Goal: Information Seeking & Learning: Learn about a topic

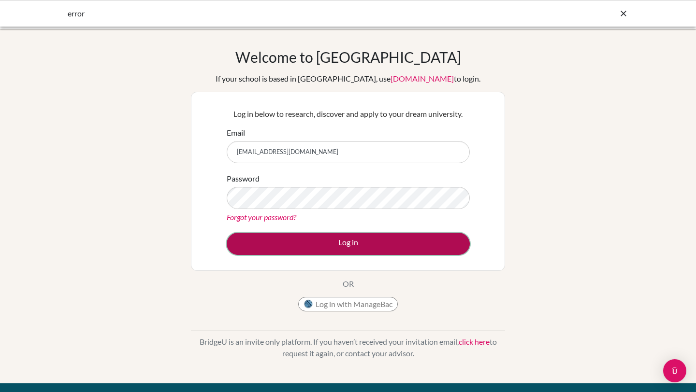
click at [298, 238] on button "Log in" at bounding box center [348, 244] width 243 height 22
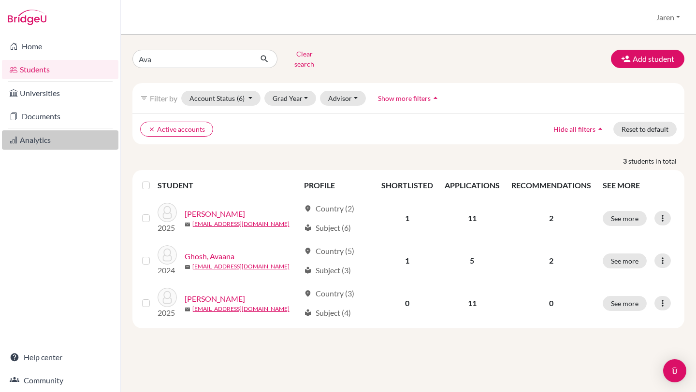
click at [51, 144] on link "Analytics" at bounding box center [60, 139] width 116 height 19
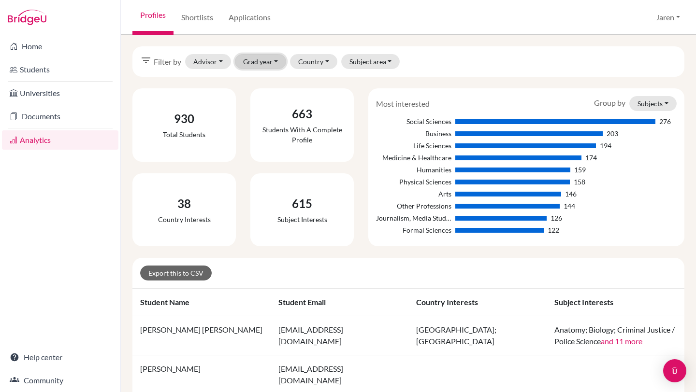
click at [262, 68] on button "Grad year" at bounding box center [261, 61] width 52 height 15
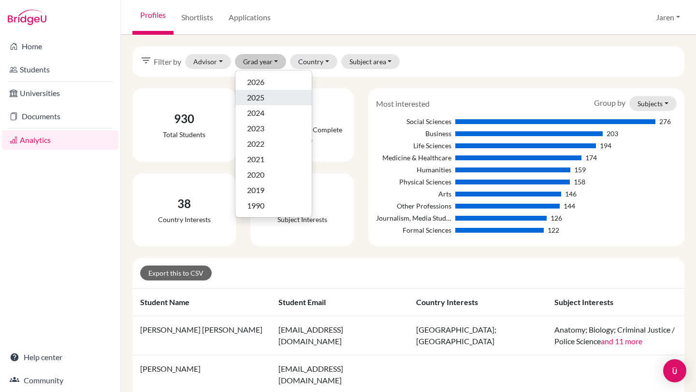
click at [261, 99] on span "2025" at bounding box center [255, 98] width 17 height 12
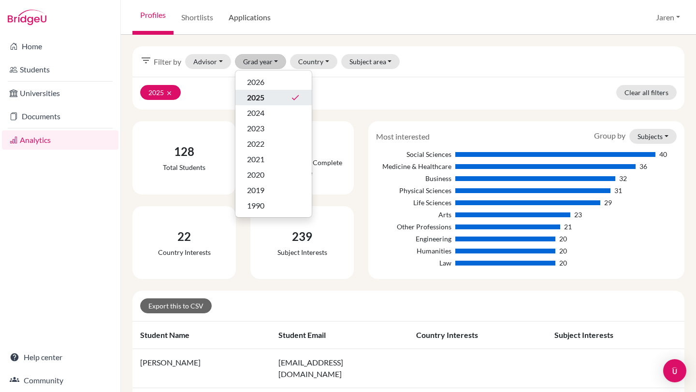
click at [248, 17] on link "Applications" at bounding box center [250, 17] width 58 height 35
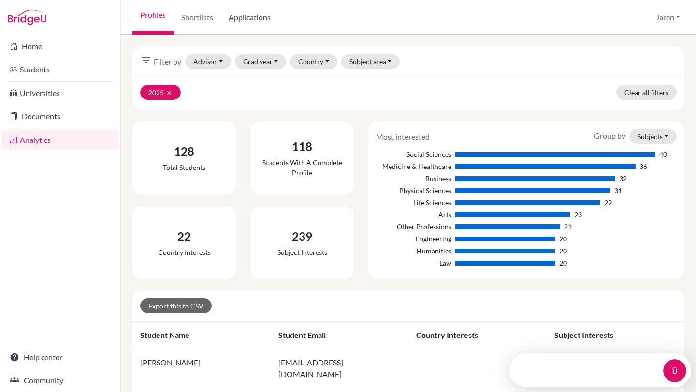
click at [248, 17] on link "Applications" at bounding box center [250, 17] width 58 height 35
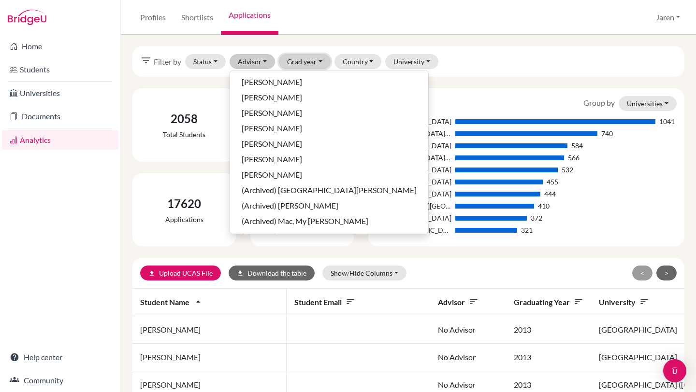
click at [318, 65] on button "Grad year" at bounding box center [305, 61] width 52 height 15
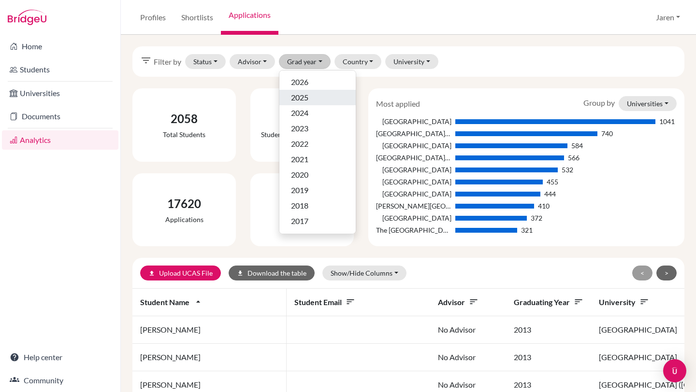
click at [314, 95] on div "2025" at bounding box center [317, 98] width 53 height 12
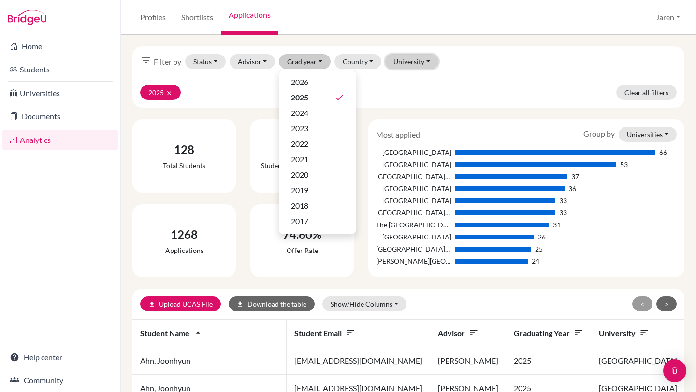
click at [415, 62] on button "University" at bounding box center [411, 61] width 53 height 15
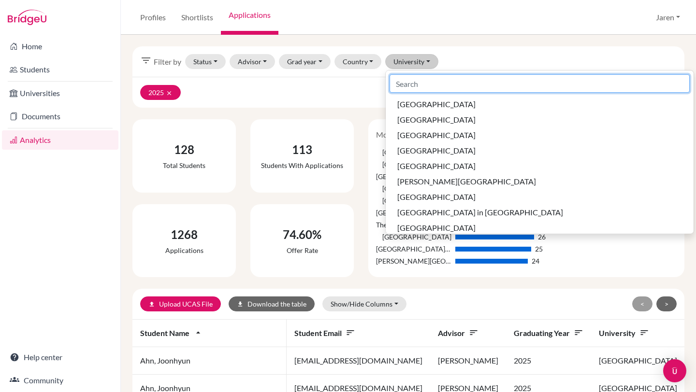
click at [421, 82] on input at bounding box center [540, 83] width 300 height 18
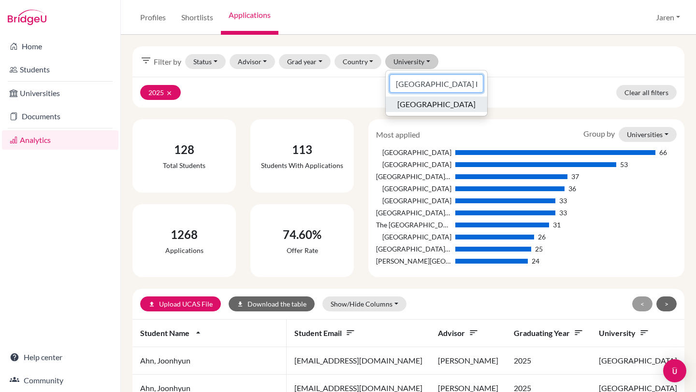
type input "University College Lo"
click at [464, 103] on span "[GEOGRAPHIC_DATA]" at bounding box center [436, 105] width 78 height 12
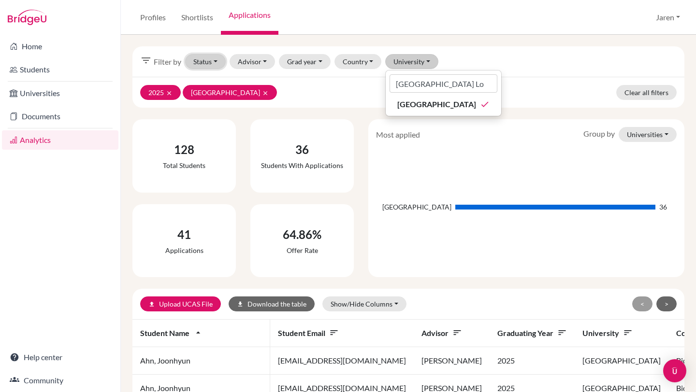
click at [217, 63] on button "Status" at bounding box center [205, 61] width 41 height 15
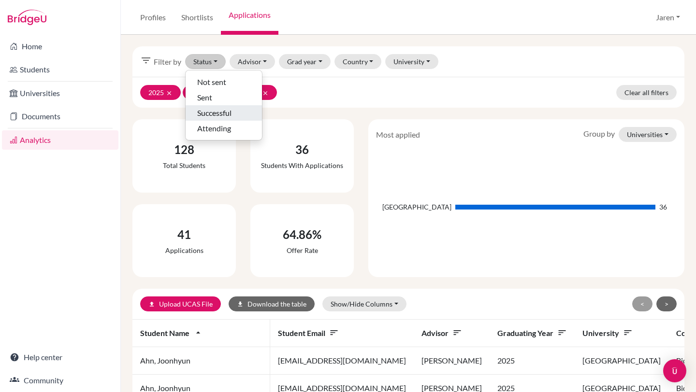
click at [215, 111] on span "Successful" at bounding box center [214, 113] width 34 height 12
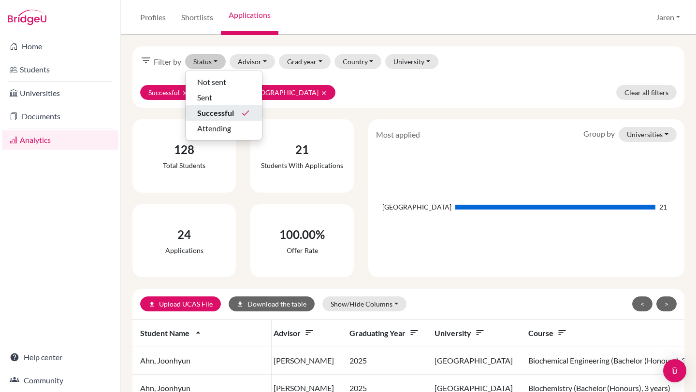
click at [465, 74] on div "filter_list Filter by Status Not sent Sent Successful done Attending Advisor Al…" at bounding box center [408, 61] width 552 height 30
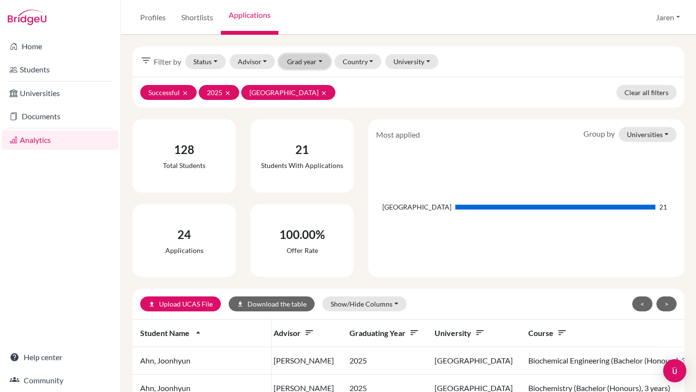
click at [318, 61] on button "Grad year" at bounding box center [305, 61] width 52 height 15
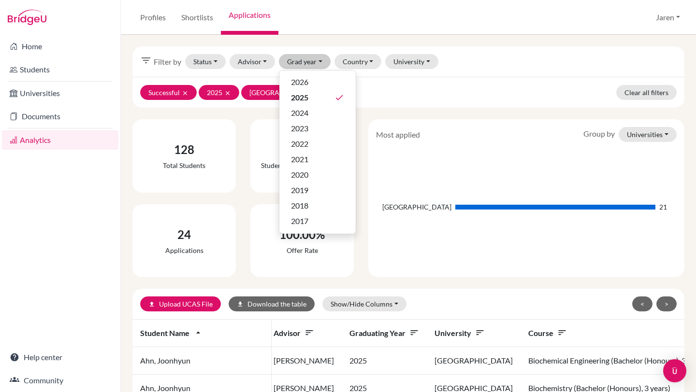
click at [554, 78] on div "Successful clear 2025 clear University College London clear Clear all filters" at bounding box center [408, 92] width 552 height 31
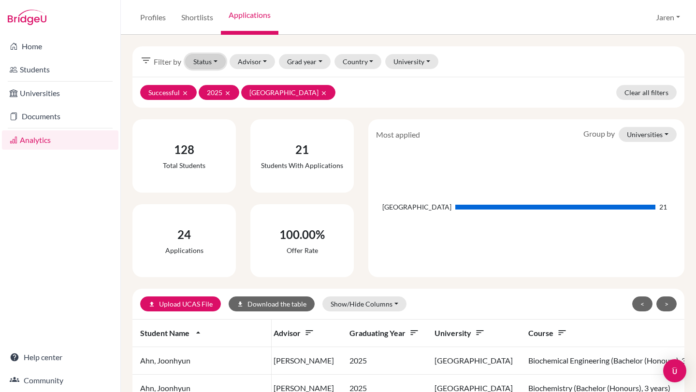
click at [213, 63] on button "Status" at bounding box center [205, 61] width 41 height 15
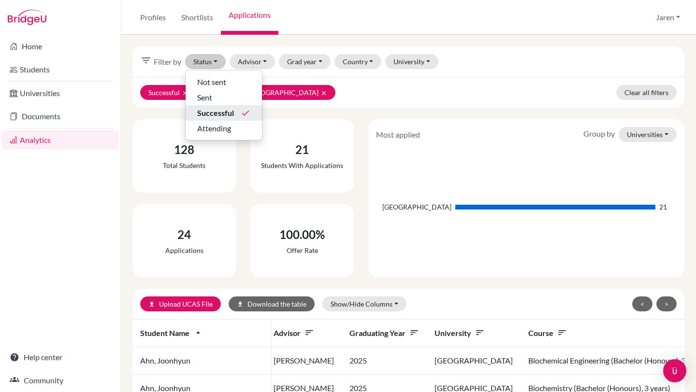
click at [531, 73] on div "filter_list Filter by Status Not sent Sent Successful done Attending Advisor Al…" at bounding box center [408, 61] width 552 height 30
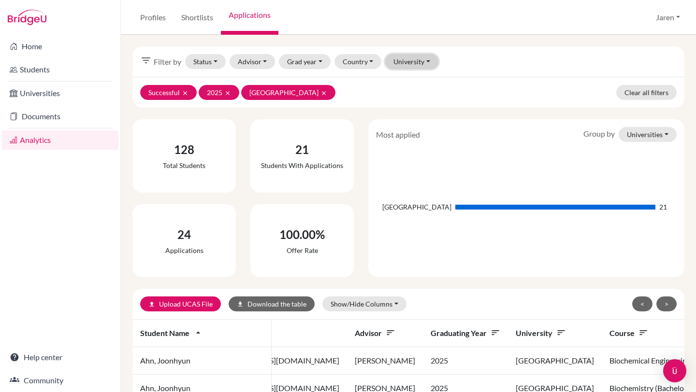
click at [427, 61] on button "University" at bounding box center [411, 61] width 53 height 15
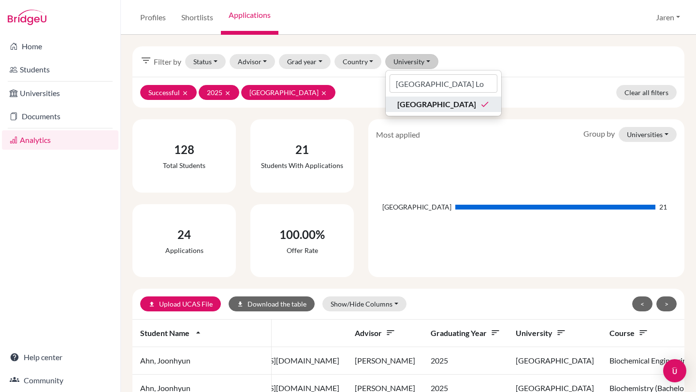
click at [476, 105] on span "[GEOGRAPHIC_DATA]" at bounding box center [436, 105] width 79 height 12
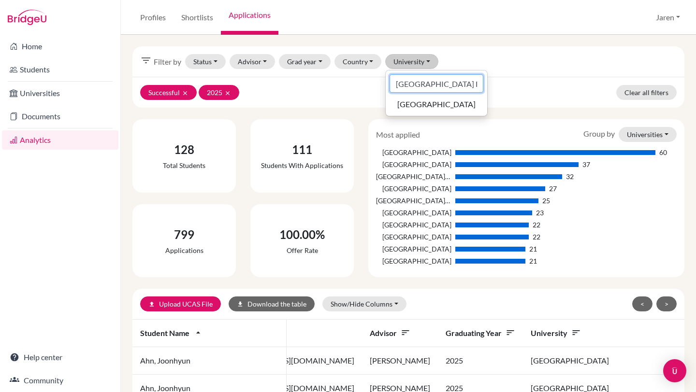
click at [471, 83] on input "University College Lo" at bounding box center [437, 83] width 94 height 18
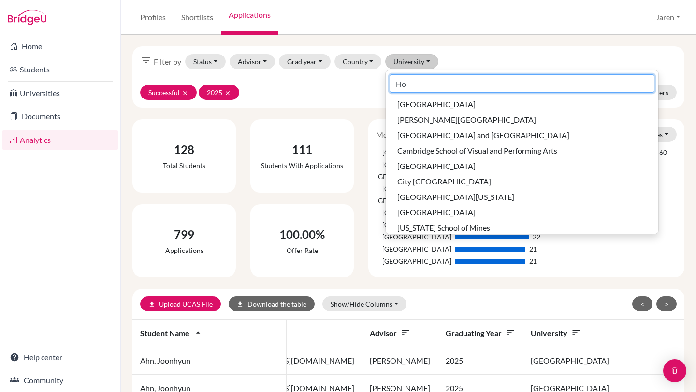
type input "H"
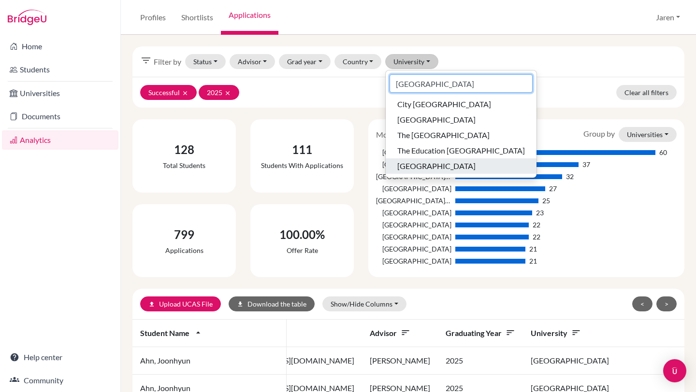
type input "[GEOGRAPHIC_DATA]"
click at [470, 166] on span "[GEOGRAPHIC_DATA]" at bounding box center [436, 166] width 78 height 12
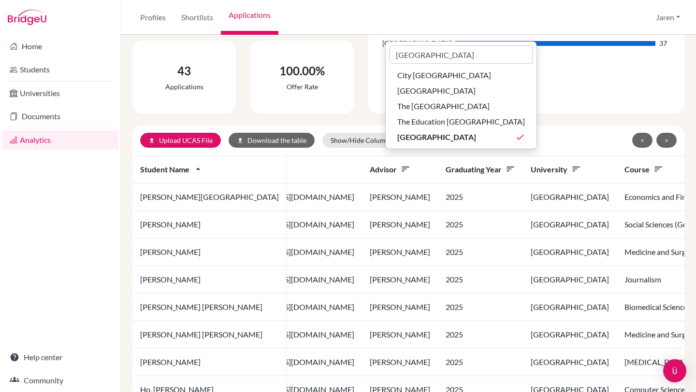
scroll to position [167, 0]
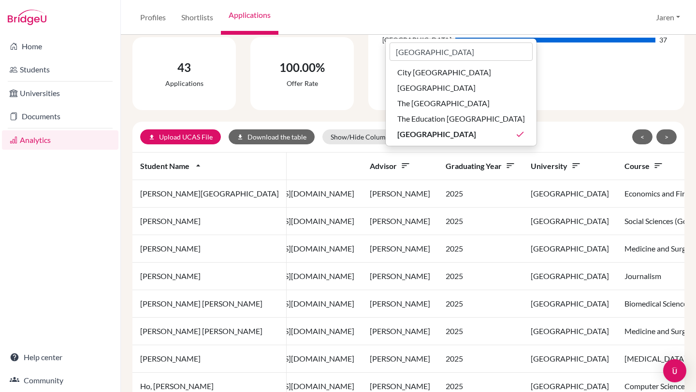
click at [618, 80] on div "University of Hong Kong 37" at bounding box center [526, 41] width 301 height 124
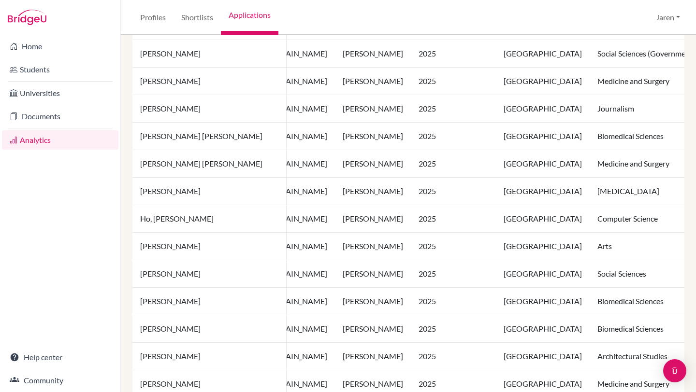
scroll to position [693, 0]
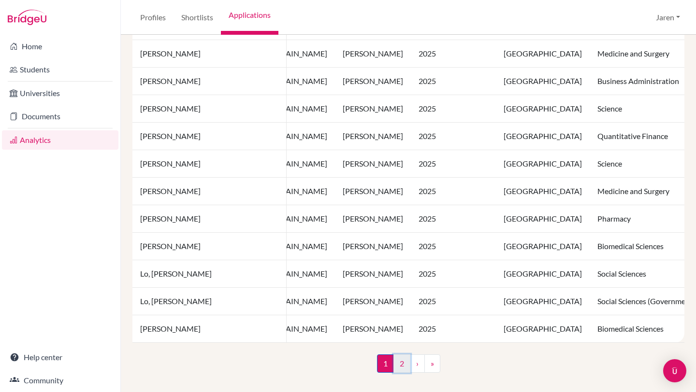
click at [400, 366] on link "2" at bounding box center [401, 364] width 17 height 18
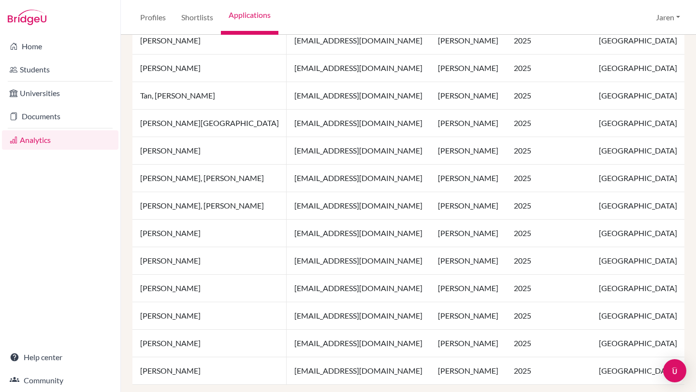
scroll to position [462, 0]
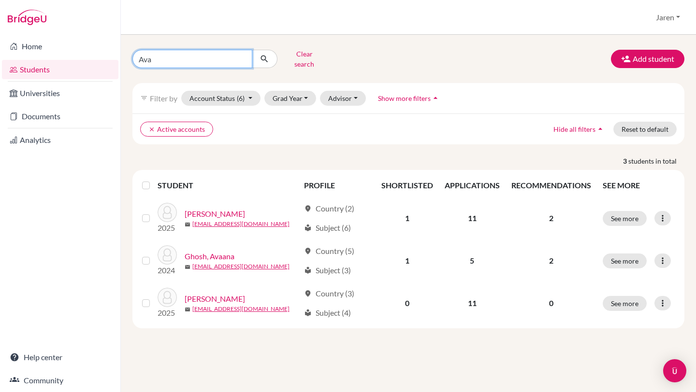
click at [224, 58] on input "Ava" at bounding box center [192, 59] width 120 height 18
type input "[PERSON_NAME]"
click button "submit" at bounding box center [265, 59] width 26 height 18
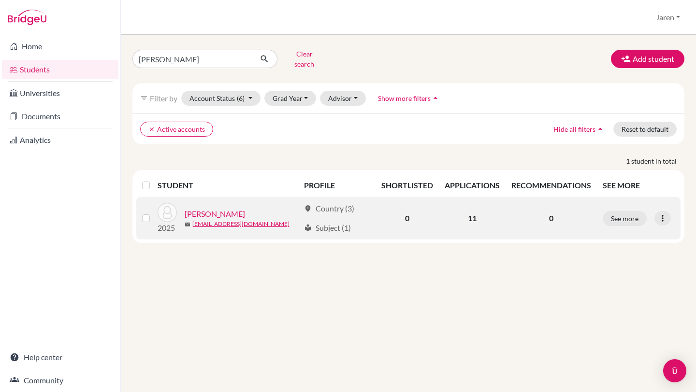
click at [217, 208] on link "[PERSON_NAME]" at bounding box center [215, 214] width 60 height 12
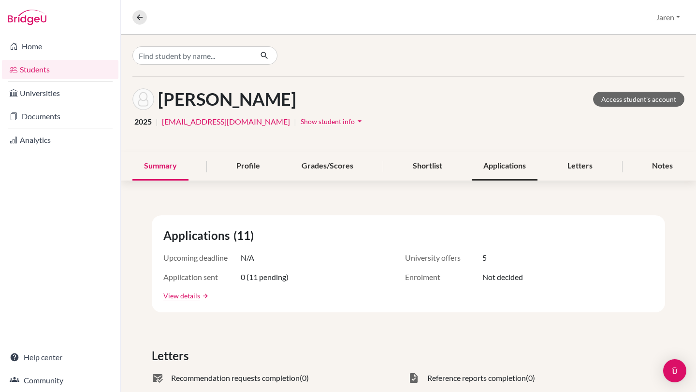
click at [510, 168] on div "Applications" at bounding box center [505, 166] width 66 height 29
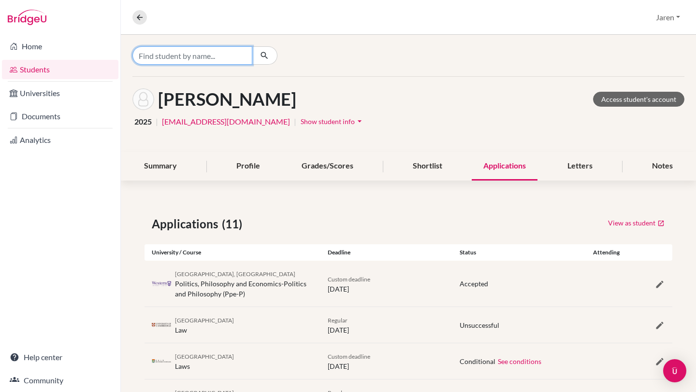
click at [226, 59] on input "Find student by name..." at bounding box center [192, 55] width 120 height 18
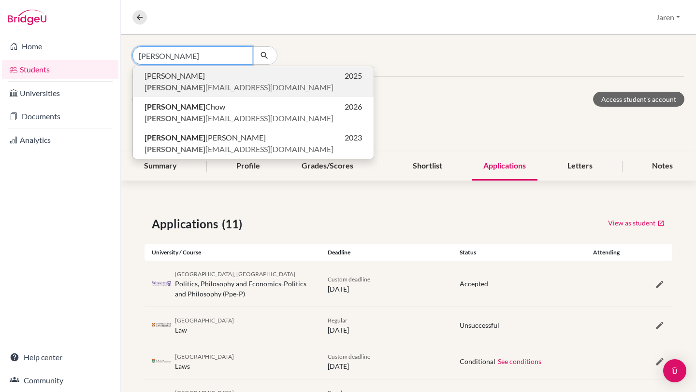
type input "[PERSON_NAME]"
click at [180, 86] on span "kaitlyn [EMAIL_ADDRESS][DOMAIN_NAME]" at bounding box center [239, 88] width 189 height 12
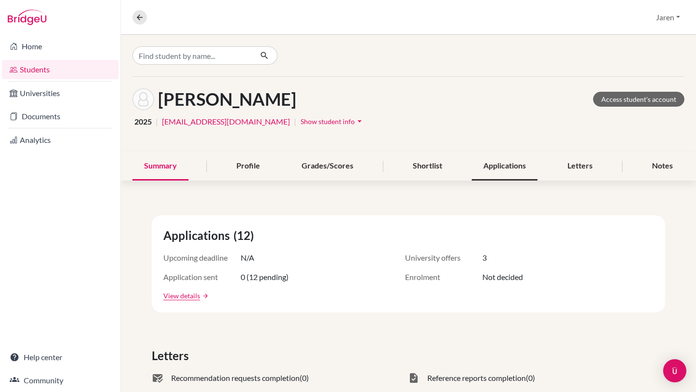
click at [515, 169] on div "Applications" at bounding box center [505, 166] width 66 height 29
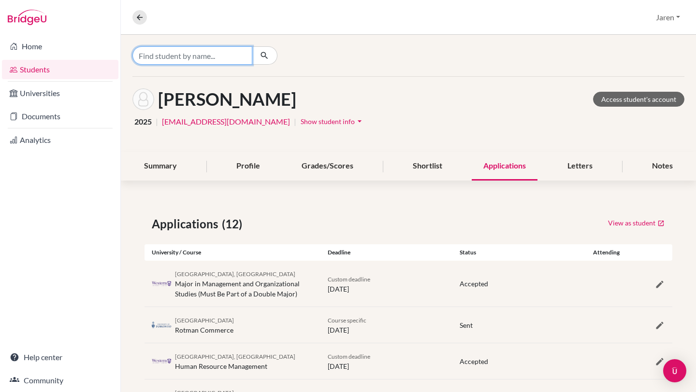
click at [191, 55] on input "Find student by name..." at bounding box center [192, 55] width 120 height 18
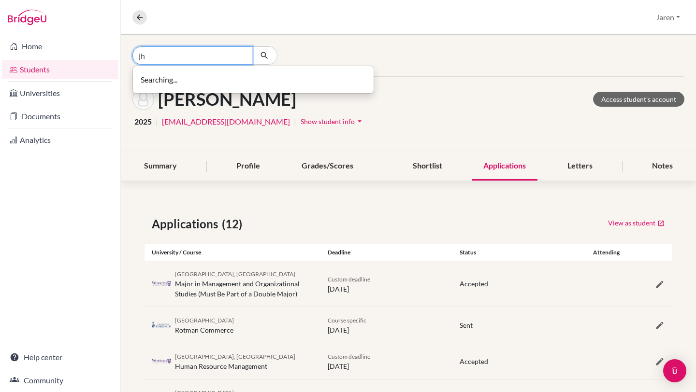
type input "j"
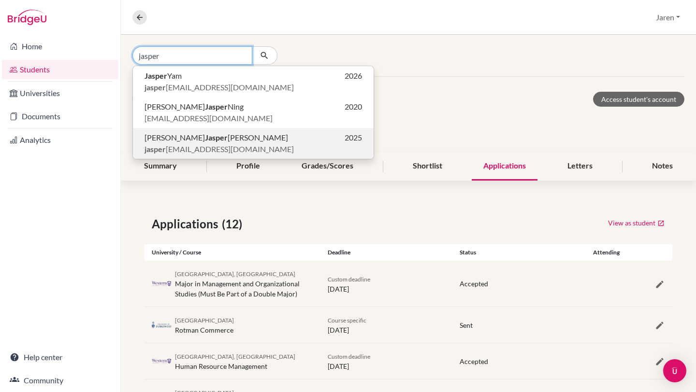
type input "jasper"
click at [205, 138] on b "Jasper" at bounding box center [216, 137] width 23 height 9
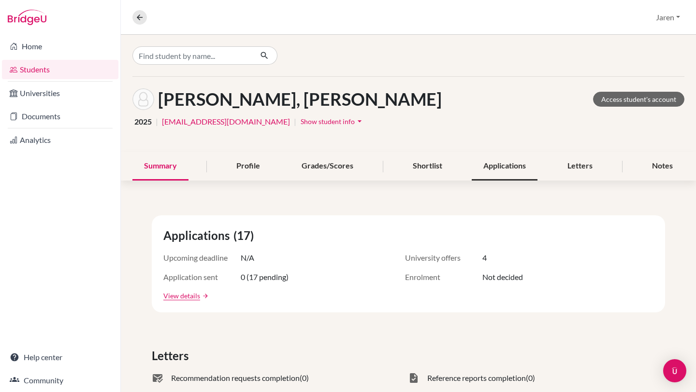
click at [509, 166] on div "Applications" at bounding box center [505, 166] width 66 height 29
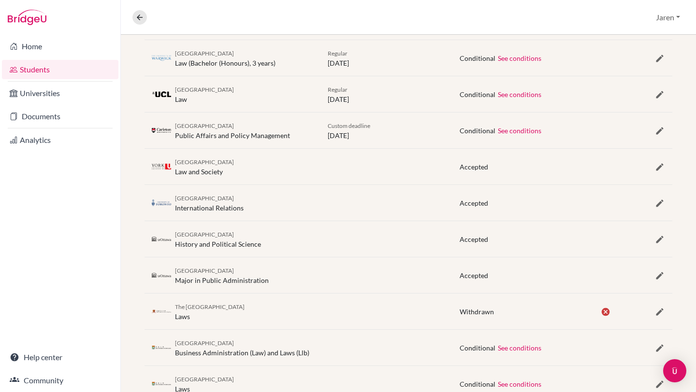
scroll to position [528, 0]
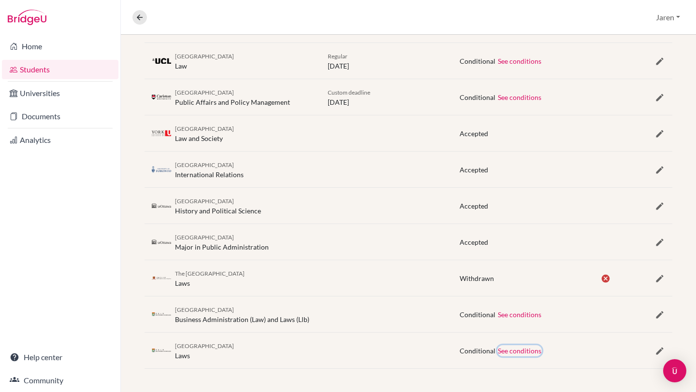
click at [534, 351] on button "See conditions" at bounding box center [519, 351] width 44 height 11
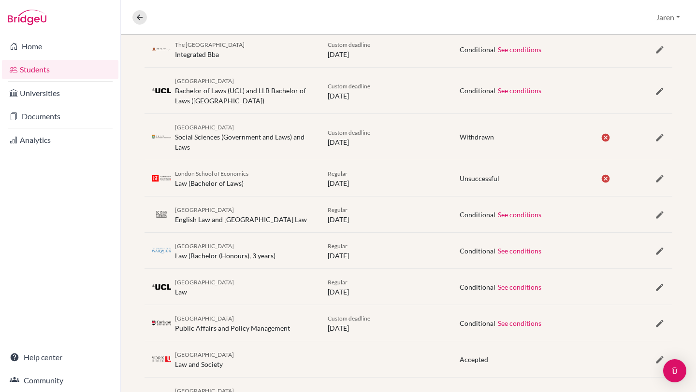
scroll to position [0, 0]
